Goal: Navigation & Orientation: Go to known website

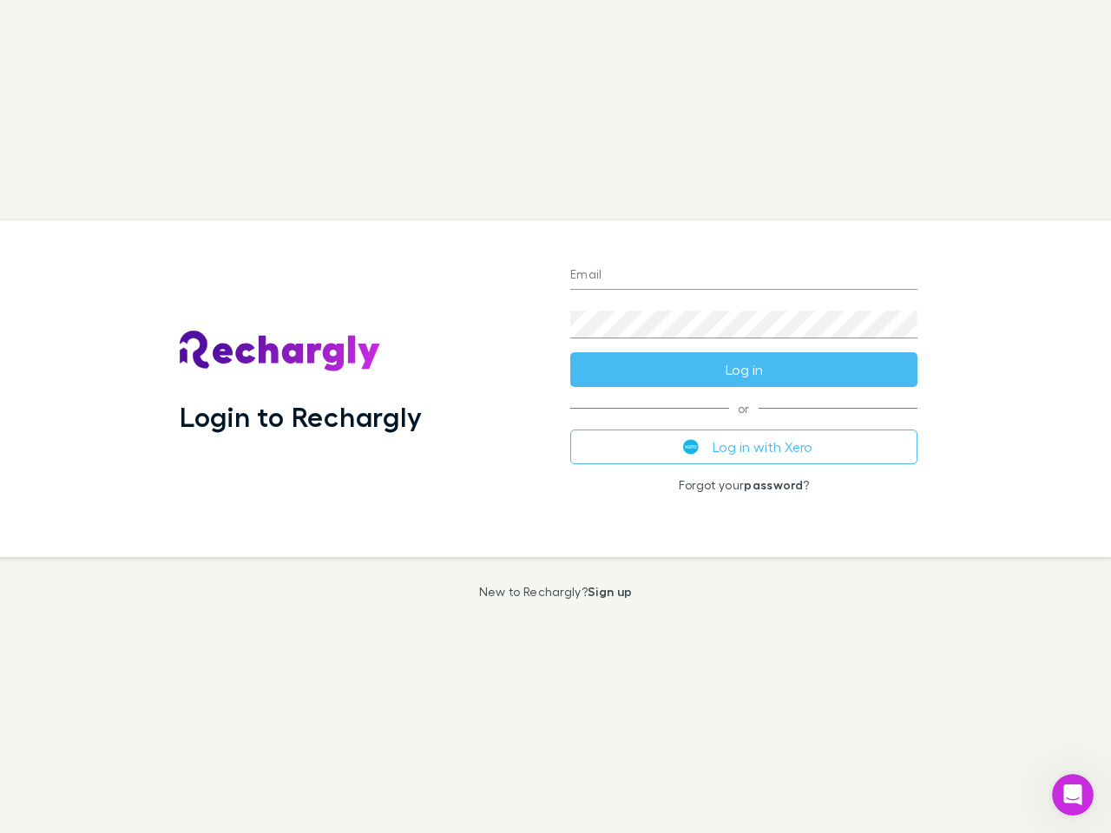
click at [555, 417] on div "Login to Rechargly" at bounding box center [361, 388] width 391 height 337
click at [744, 276] on input "Email" at bounding box center [743, 276] width 347 height 28
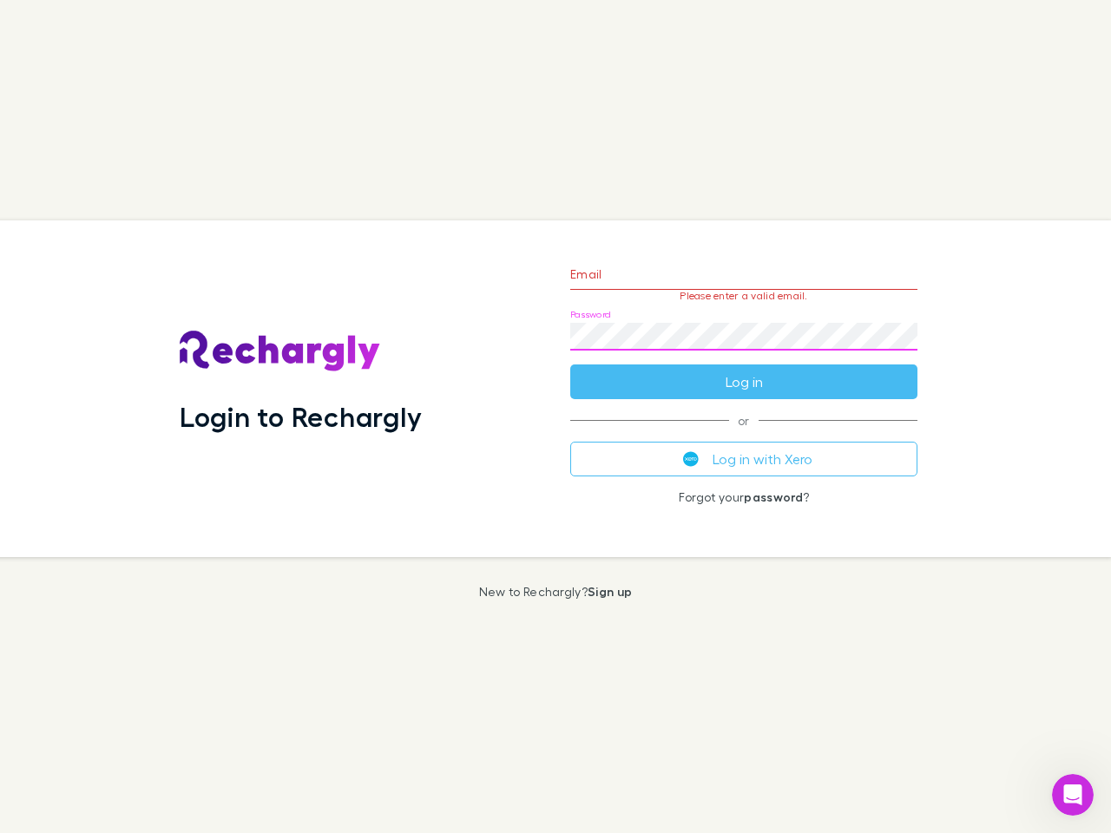
click at [744, 370] on form "Email Please enter a valid email. Password Log in" at bounding box center [743, 323] width 347 height 151
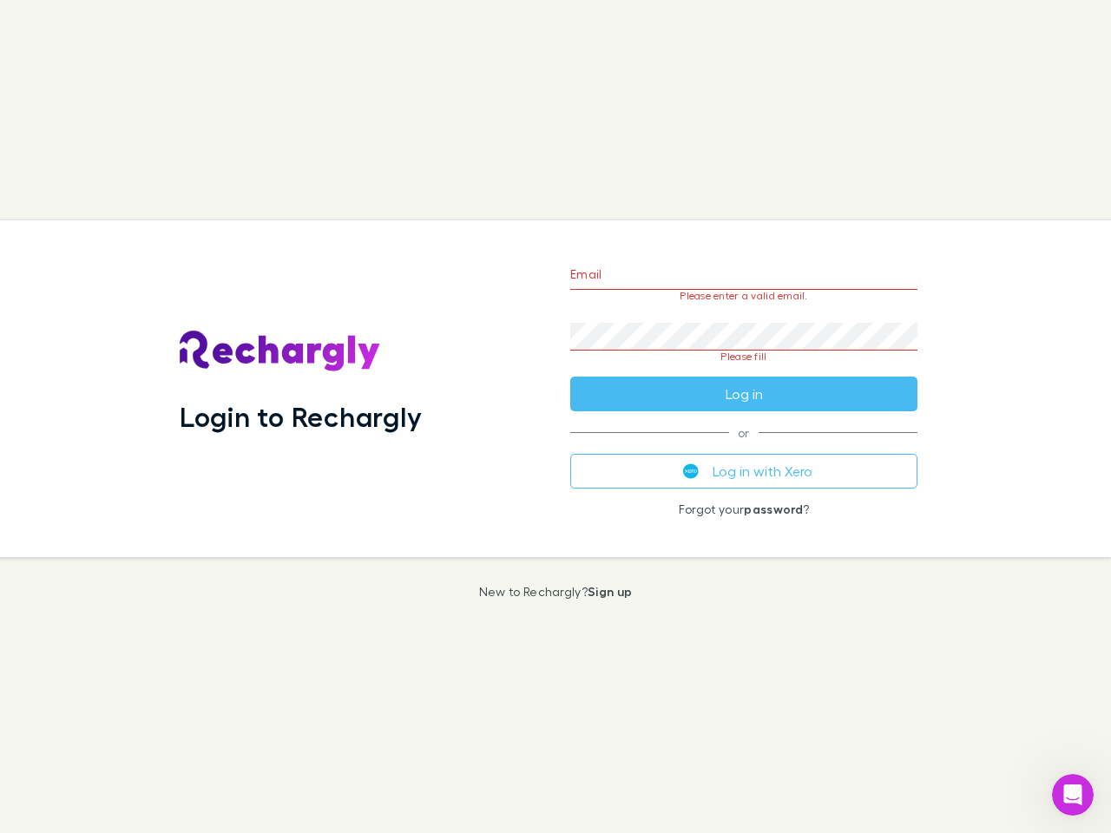
click at [744, 447] on div "Email Please enter a valid email. Password Please fill Log in or Log in with Xe…" at bounding box center [743, 388] width 375 height 337
click at [1073, 795] on icon "Open Intercom Messenger" at bounding box center [1073, 795] width 29 height 29
